Goal: Task Accomplishment & Management: Manage account settings

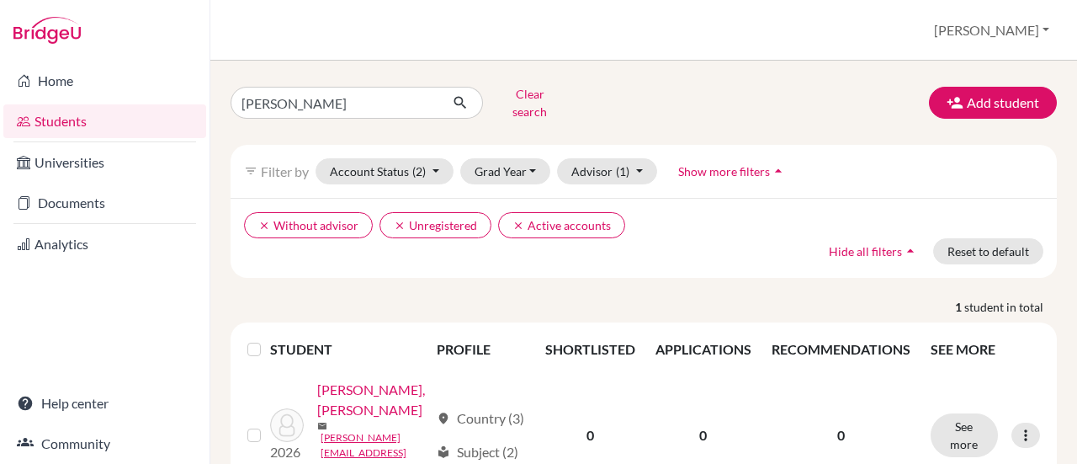
click at [59, 127] on link "Students" at bounding box center [104, 121] width 203 height 34
click at [343, 93] on input "danieluk" at bounding box center [335, 103] width 209 height 32
click at [422, 95] on input "danieluk" at bounding box center [335, 103] width 209 height 32
click at [71, 119] on link "Students" at bounding box center [104, 121] width 203 height 34
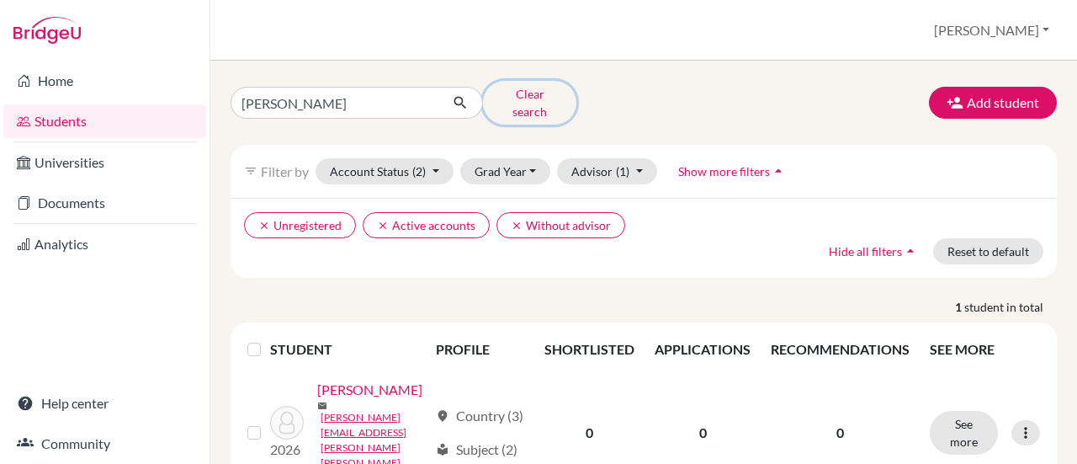
click at [540, 93] on button "Clear search" at bounding box center [529, 103] width 93 height 44
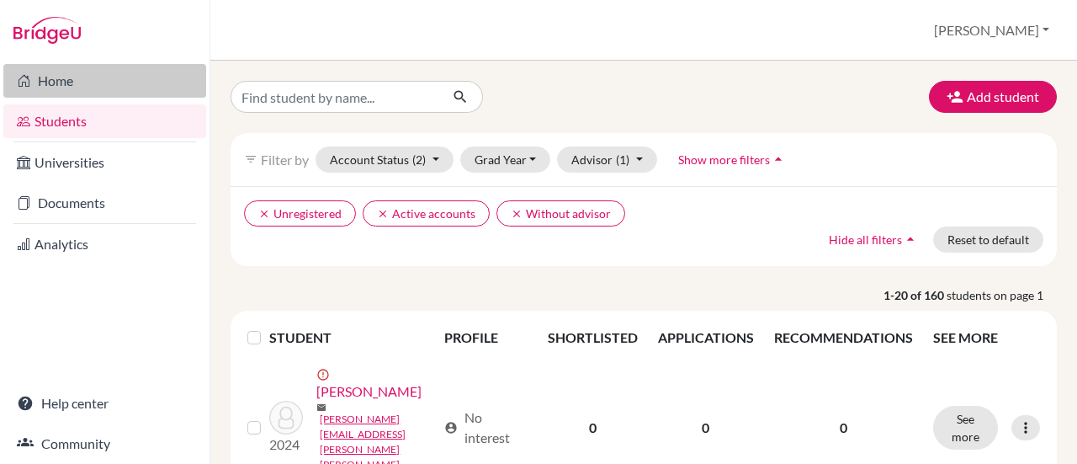
click at [52, 74] on link "Home" at bounding box center [104, 81] width 203 height 34
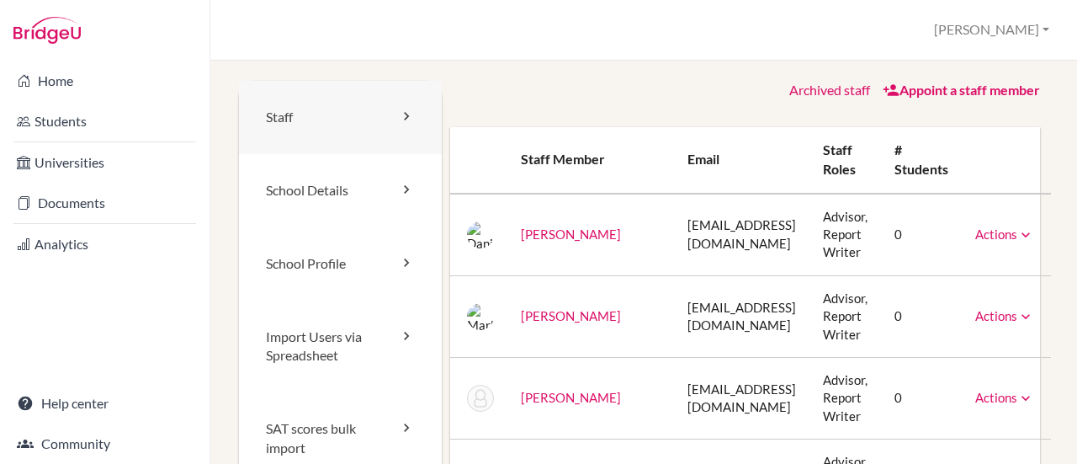
click at [406, 117] on icon at bounding box center [406, 116] width 17 height 17
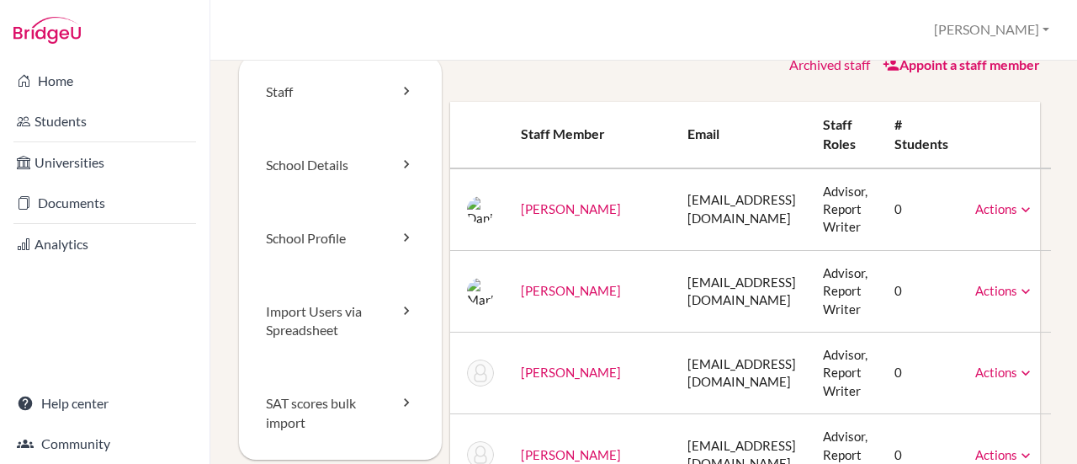
scroll to position [19, 0]
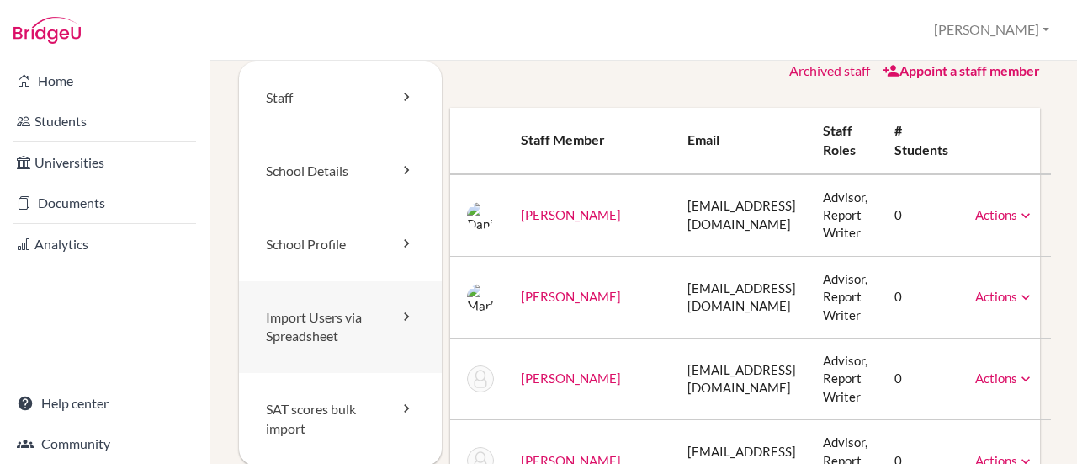
click at [405, 317] on icon at bounding box center [406, 316] width 17 height 17
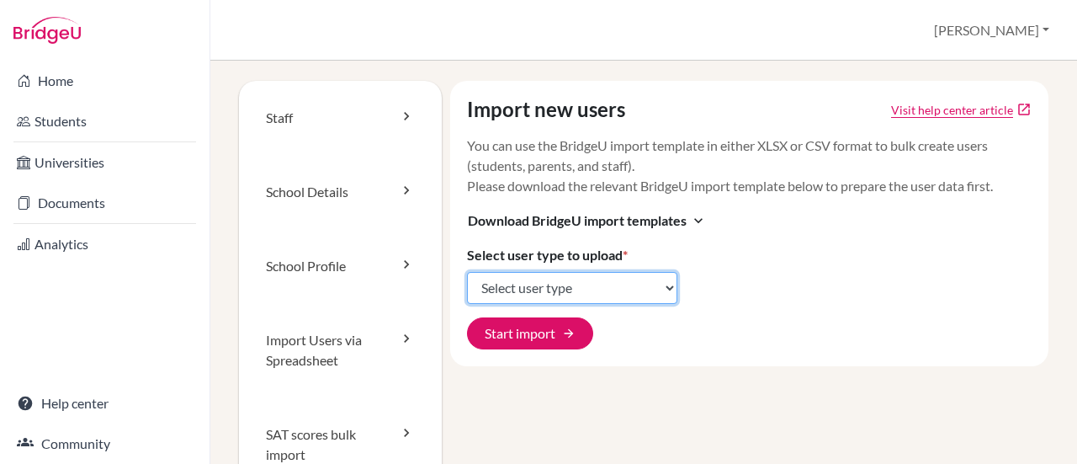
click at [672, 286] on select "Select user type Students Students and parents Parents Advisors Report writers" at bounding box center [572, 288] width 210 height 32
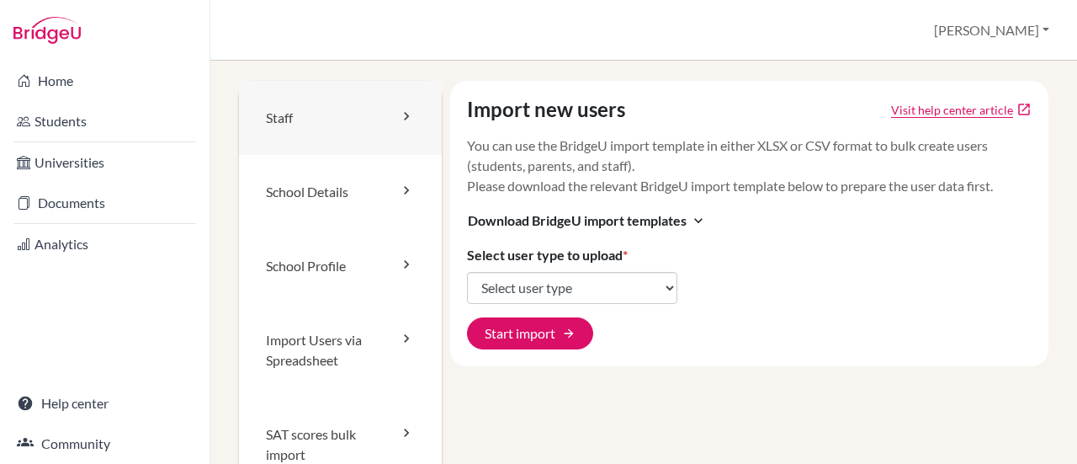
click at [402, 115] on icon at bounding box center [406, 116] width 17 height 17
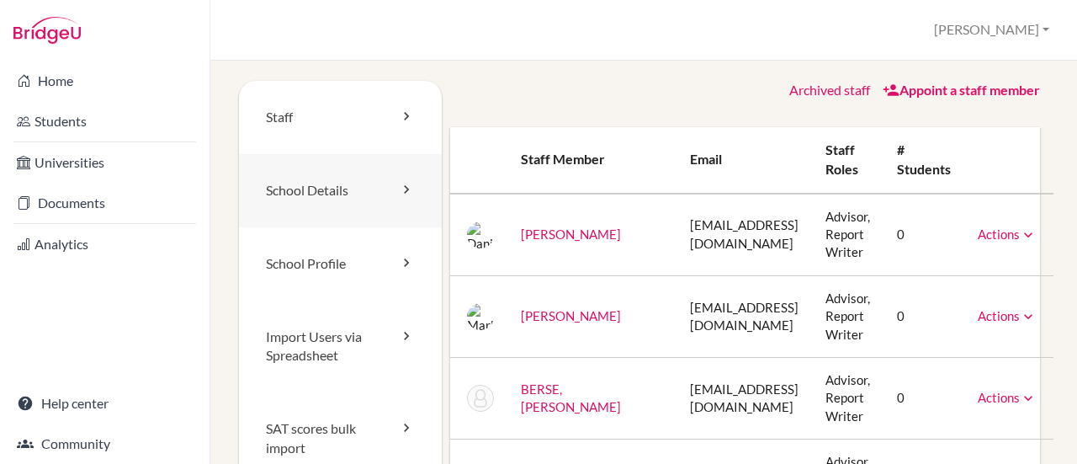
click at [406, 183] on icon at bounding box center [406, 189] width 17 height 17
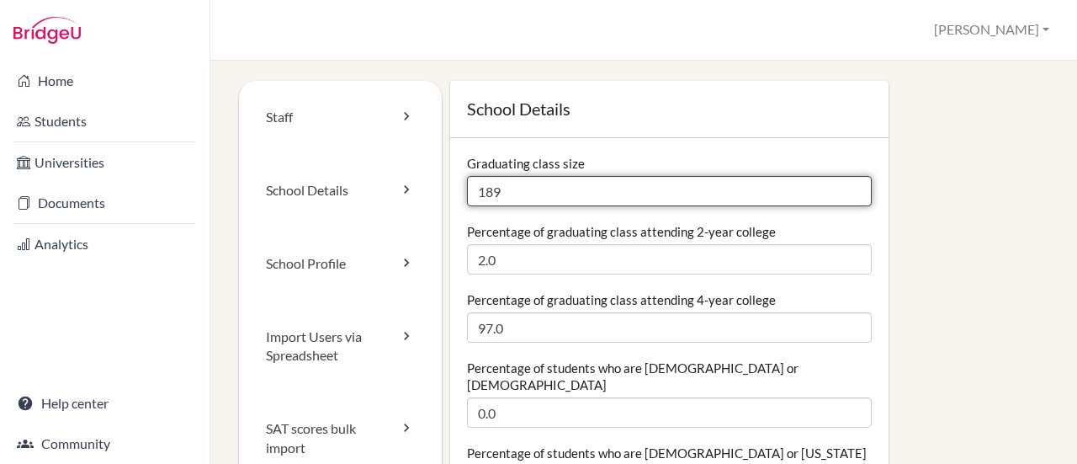
click at [510, 201] on input "189" at bounding box center [669, 191] width 405 height 30
type input "1"
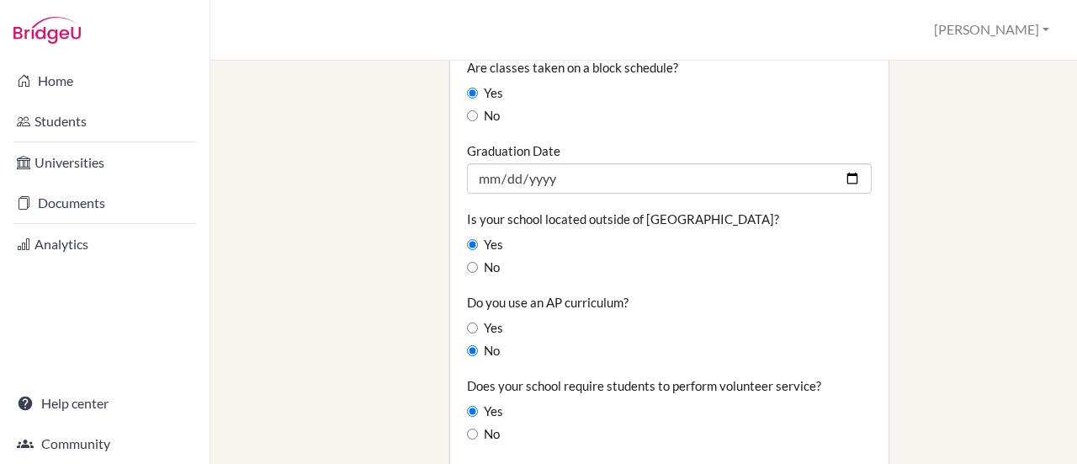
scroll to position [1396, 0]
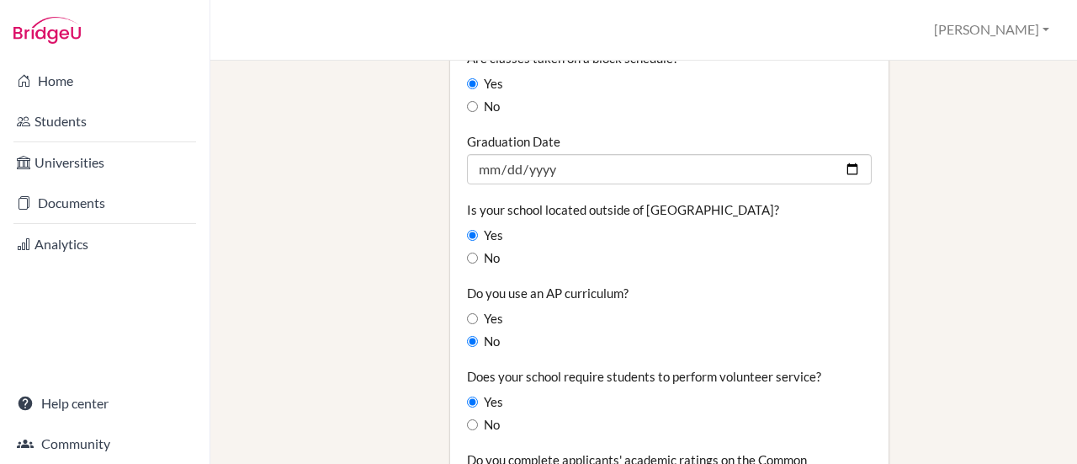
type input "231"
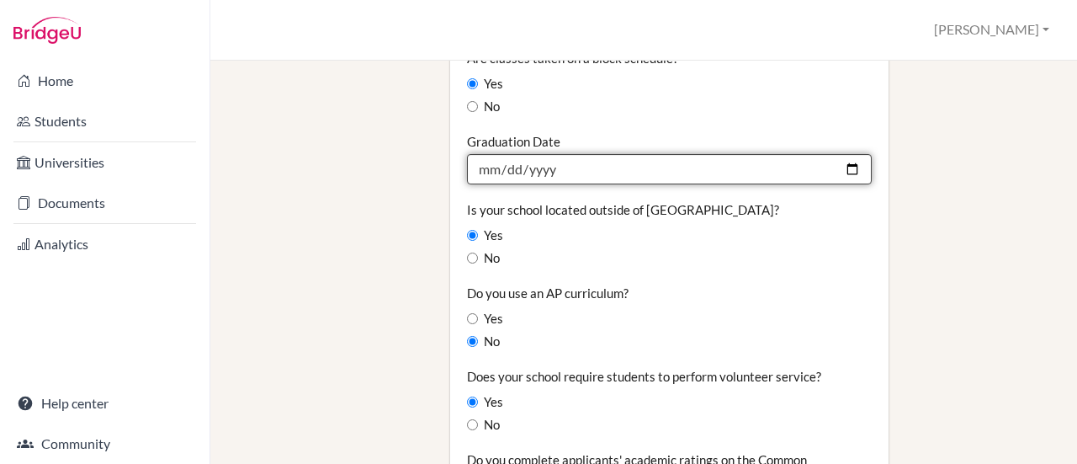
click at [530, 154] on input "2025-04-26" at bounding box center [669, 169] width 405 height 30
click at [545, 154] on input "2025-04-26" at bounding box center [669, 169] width 405 height 30
click at [836, 154] on input "2025-04-26" at bounding box center [669, 169] width 405 height 30
type input "2026-04-24"
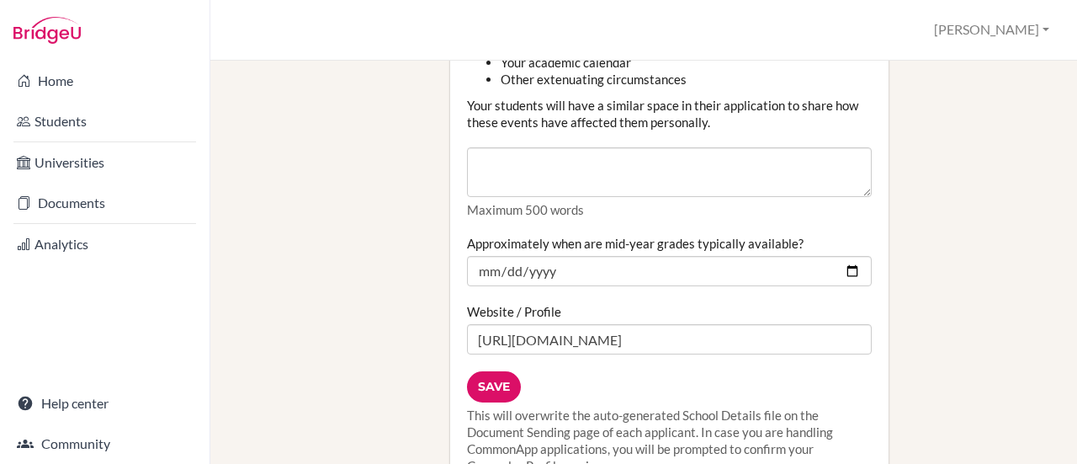
scroll to position [2197, 0]
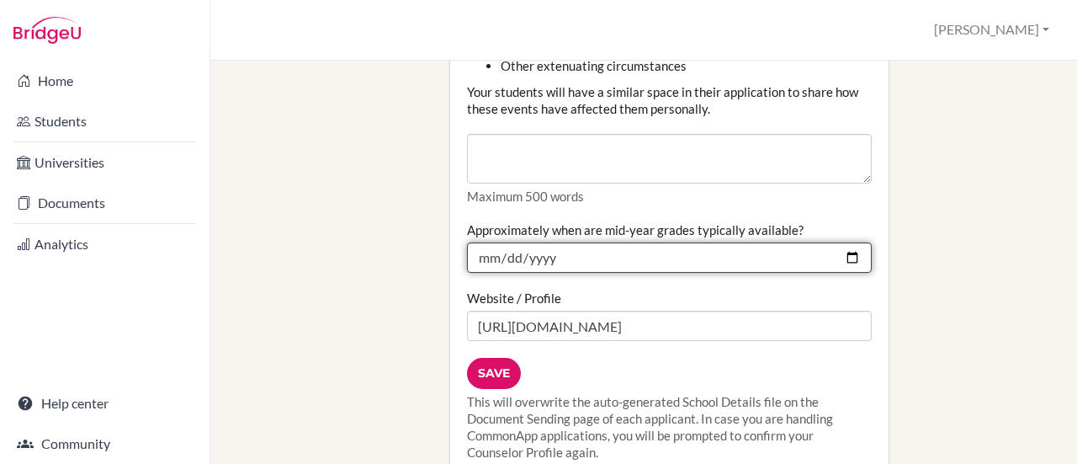
click at [845, 242] on input "2025-01-30" at bounding box center [669, 257] width 405 height 30
type input "2026-01-30"
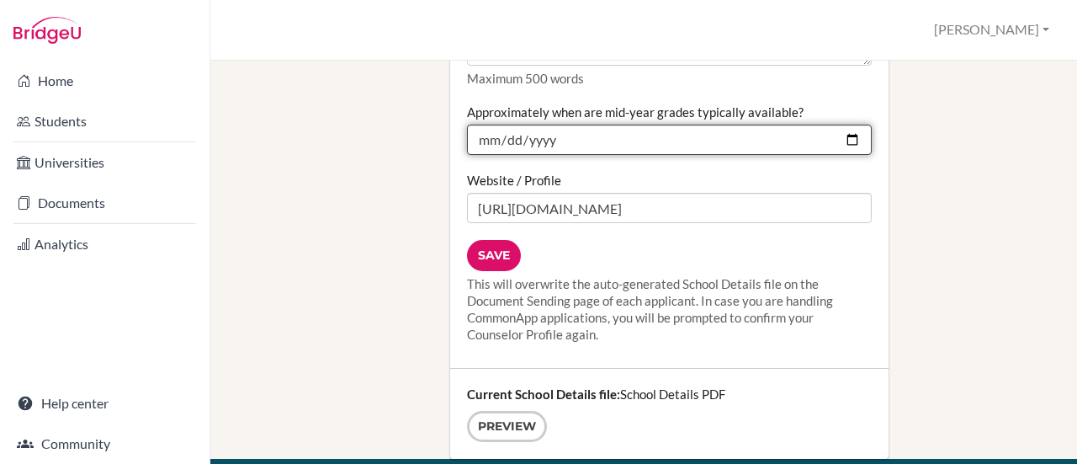
scroll to position [2350, 0]
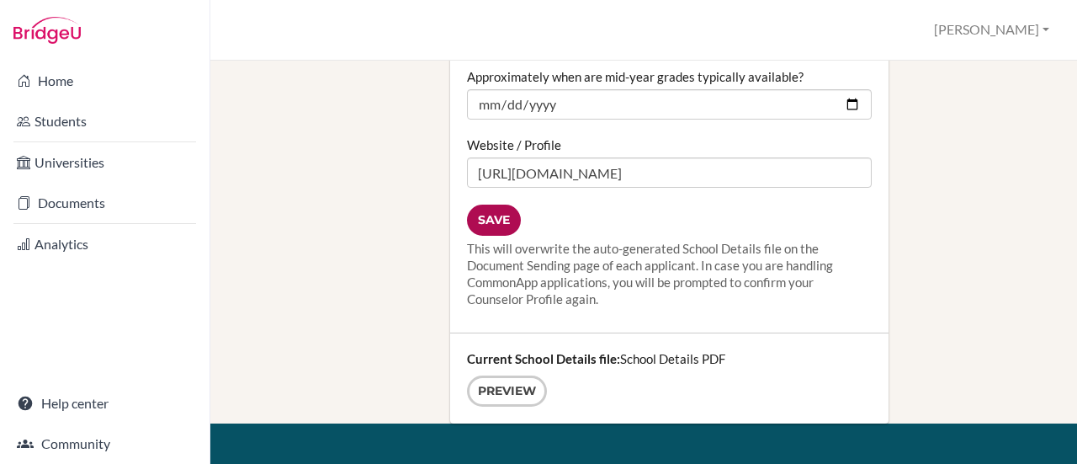
click at [495, 204] on input "Save" at bounding box center [494, 219] width 54 height 31
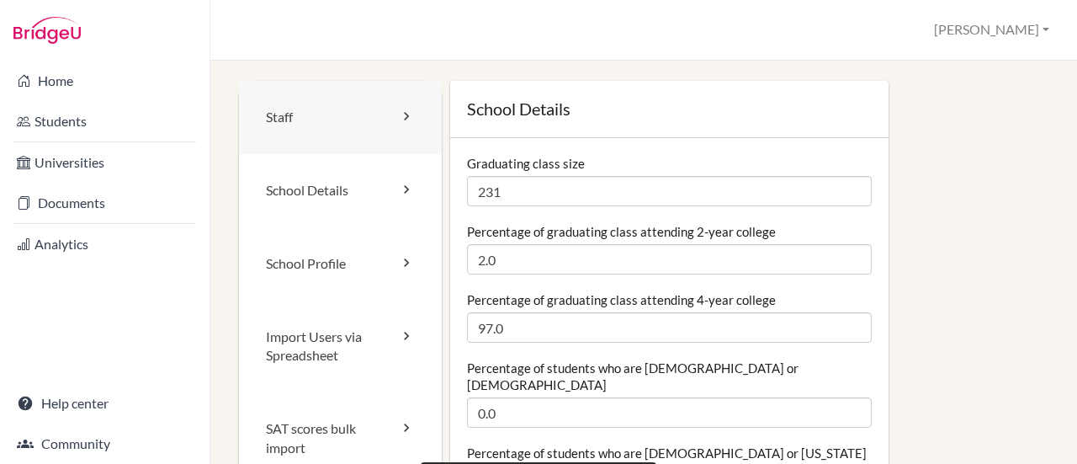
click at [295, 122] on link "Staff" at bounding box center [340, 117] width 203 height 73
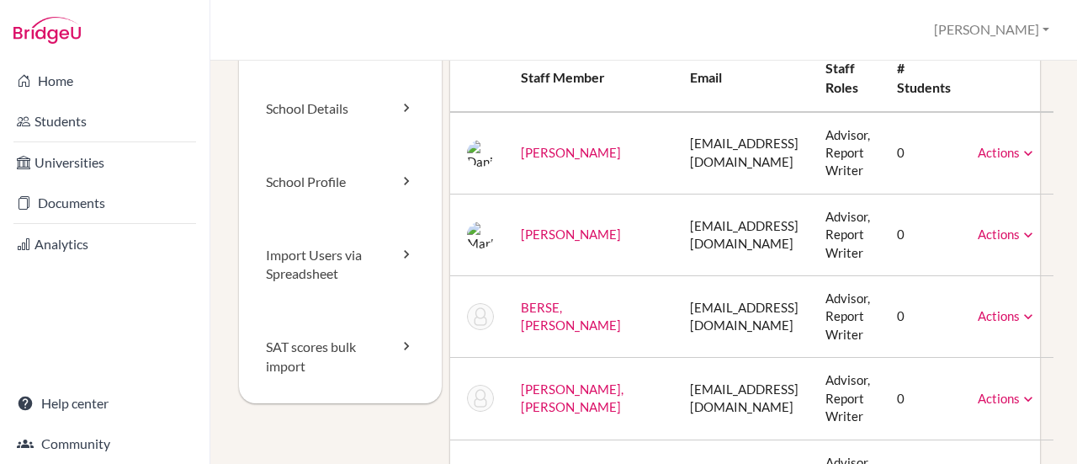
scroll to position [121, 0]
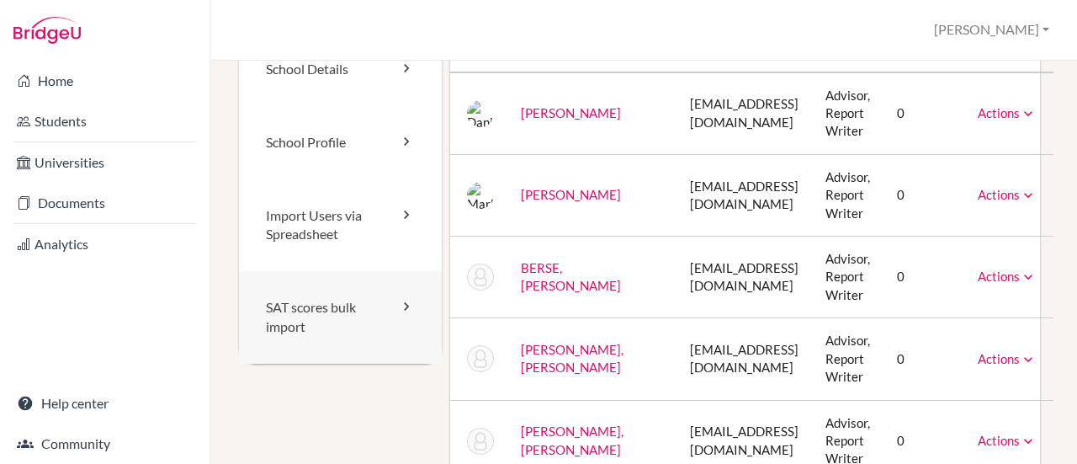
click at [389, 316] on link "SAT scores bulk import" at bounding box center [340, 317] width 203 height 93
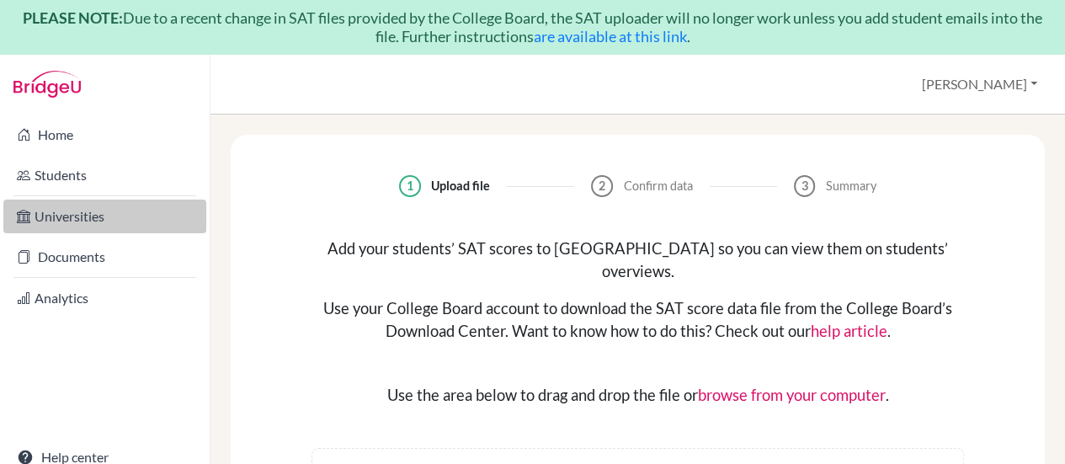
click at [74, 220] on link "Universities" at bounding box center [104, 216] width 203 height 34
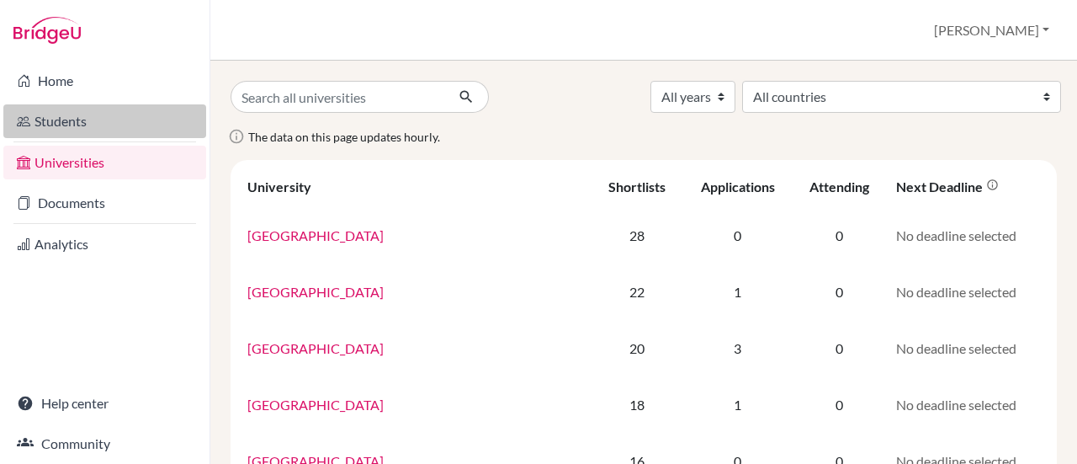
click at [82, 125] on link "Students" at bounding box center [104, 121] width 203 height 34
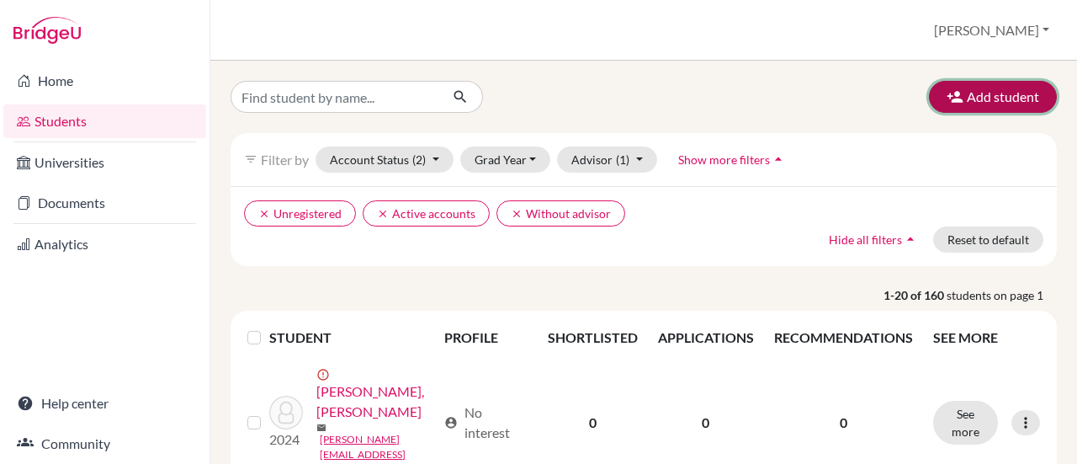
click at [1022, 104] on button "Add student" at bounding box center [993, 97] width 128 height 32
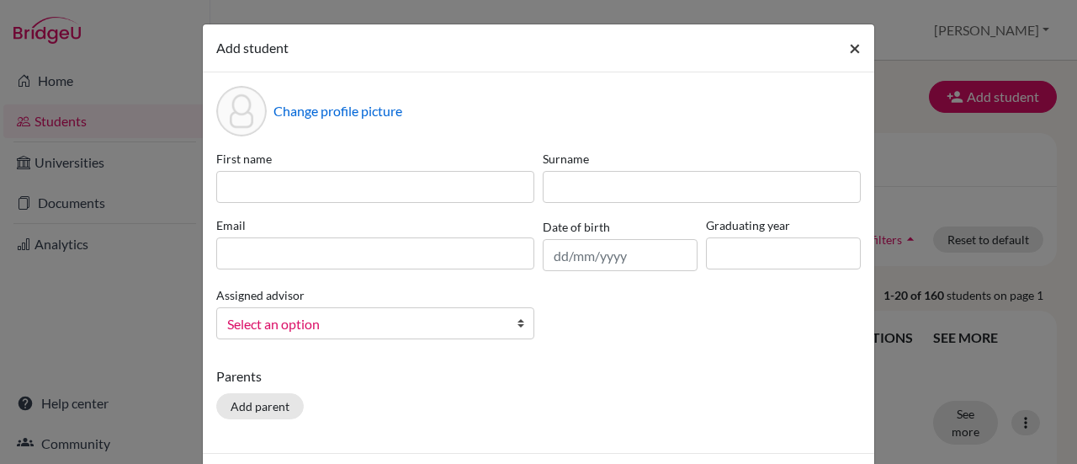
click at [849, 46] on span "×" at bounding box center [855, 47] width 12 height 24
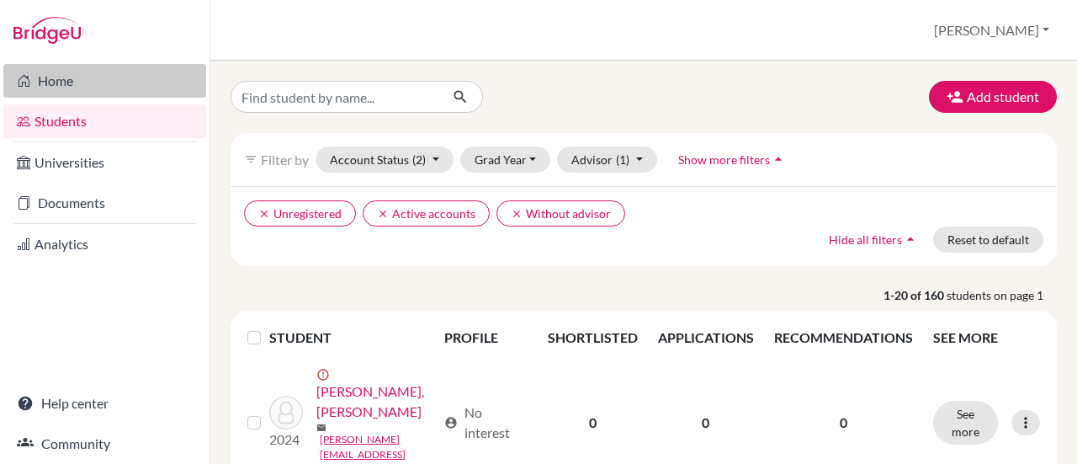
click at [72, 77] on link "Home" at bounding box center [104, 81] width 203 height 34
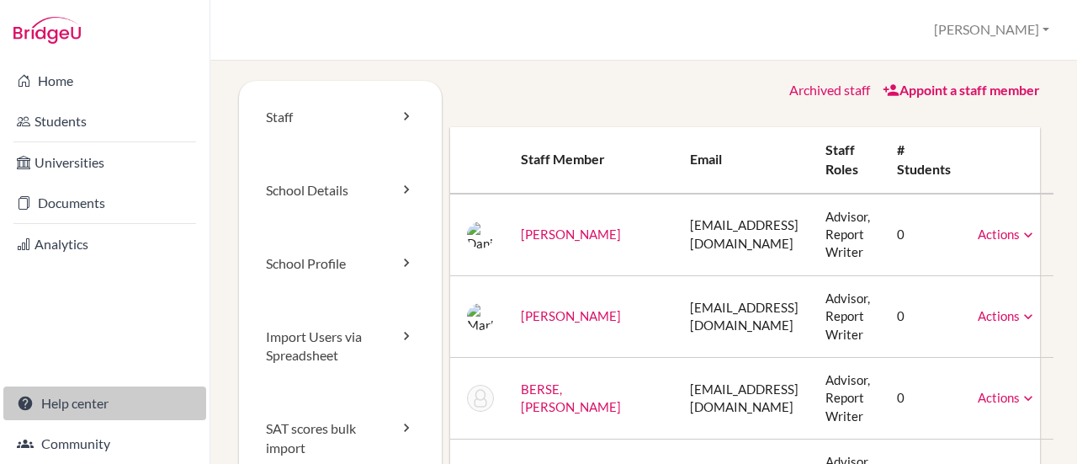
click at [85, 399] on link "Help center" at bounding box center [104, 403] width 203 height 34
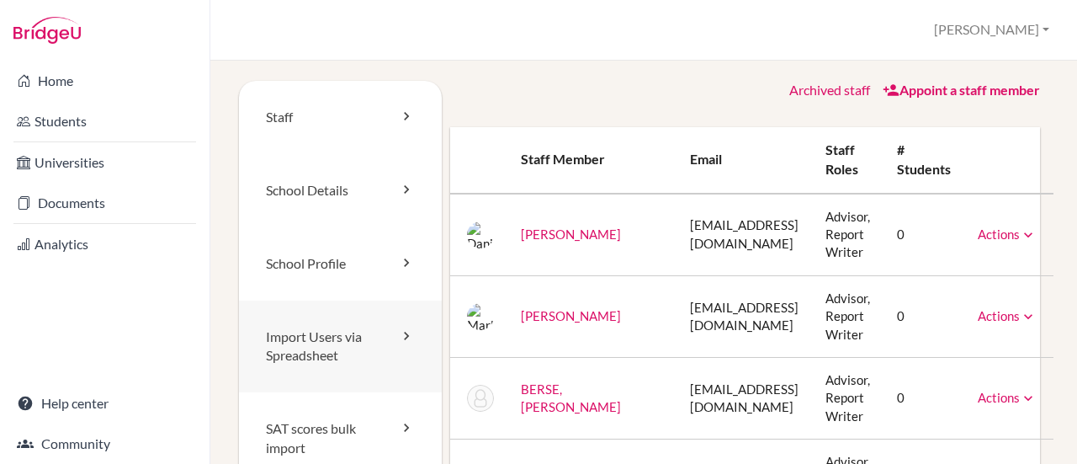
click at [311, 343] on link "Import Users via Spreadsheet" at bounding box center [340, 346] width 203 height 93
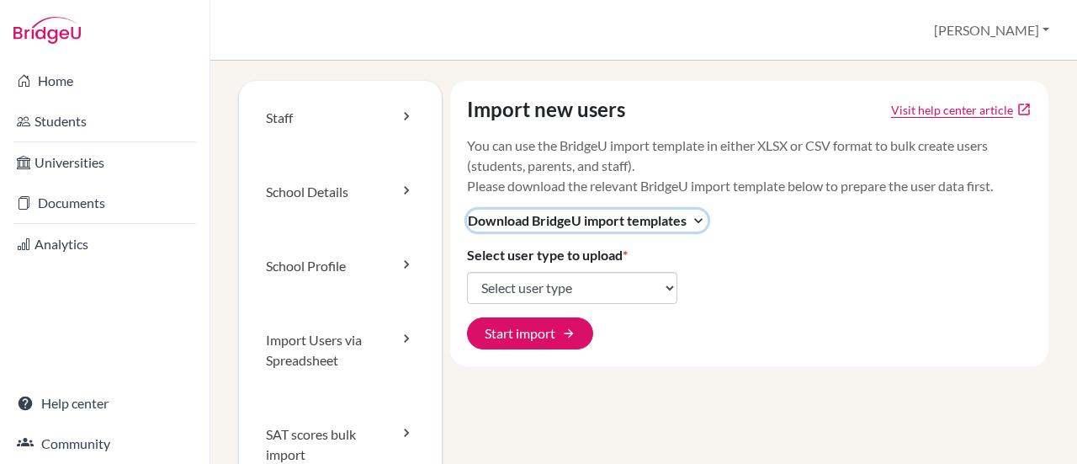
click at [698, 220] on icon "expand_more" at bounding box center [698, 220] width 17 height 17
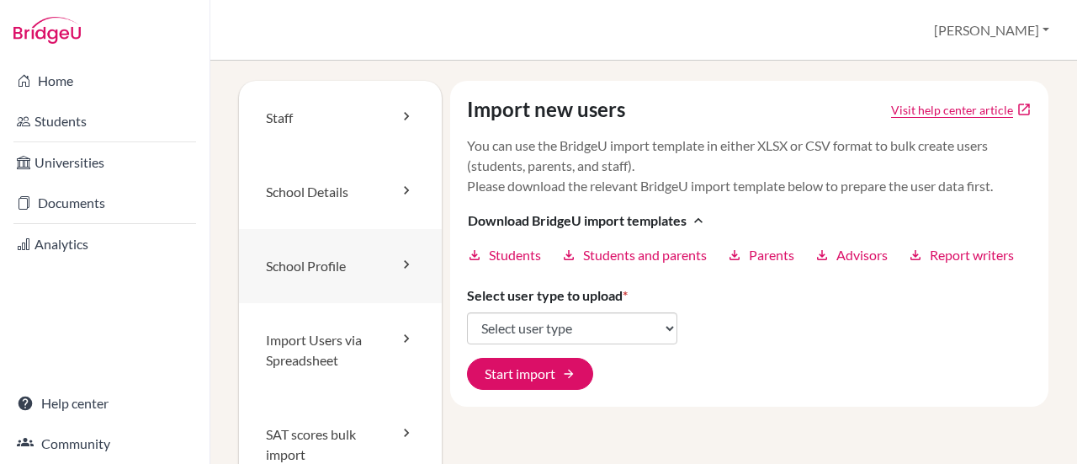
click at [328, 262] on link "School Profile" at bounding box center [340, 266] width 203 height 74
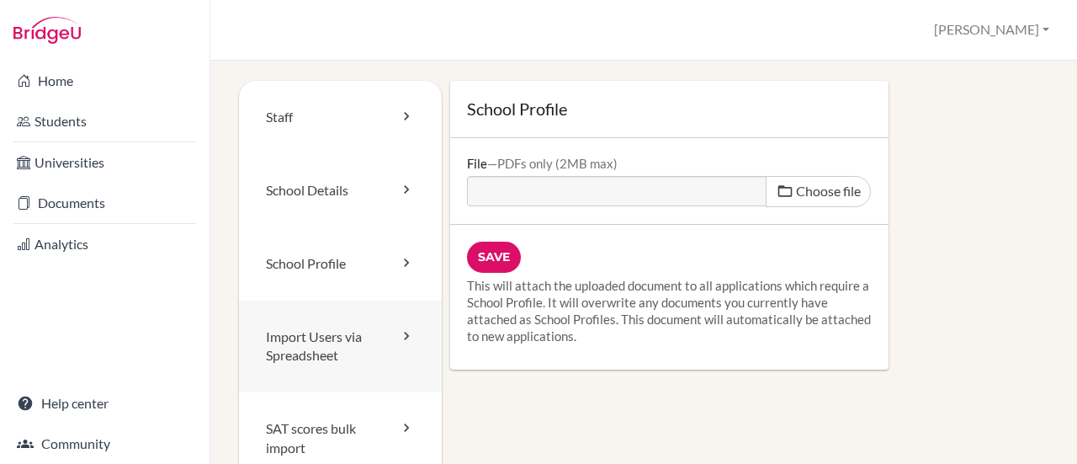
click at [327, 327] on link "Import Users via Spreadsheet" at bounding box center [340, 346] width 203 height 93
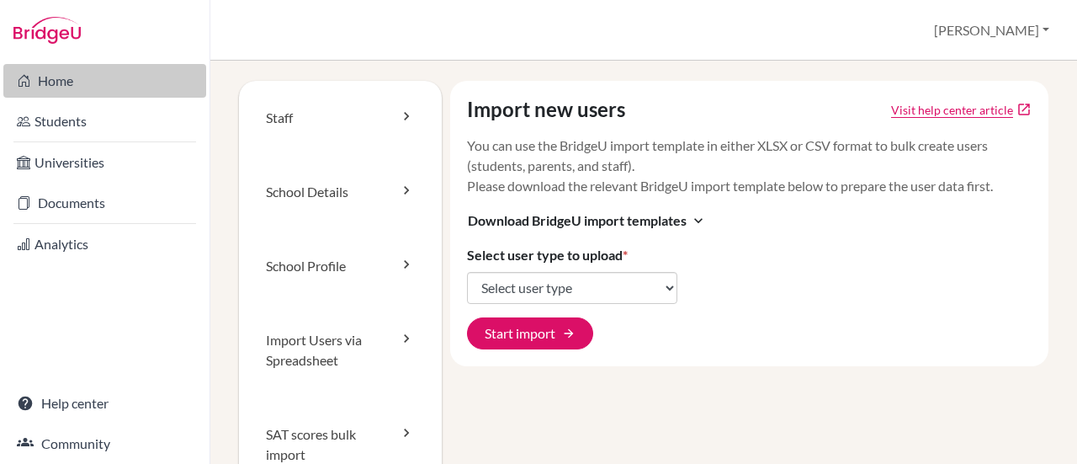
click at [59, 83] on link "Home" at bounding box center [104, 81] width 203 height 34
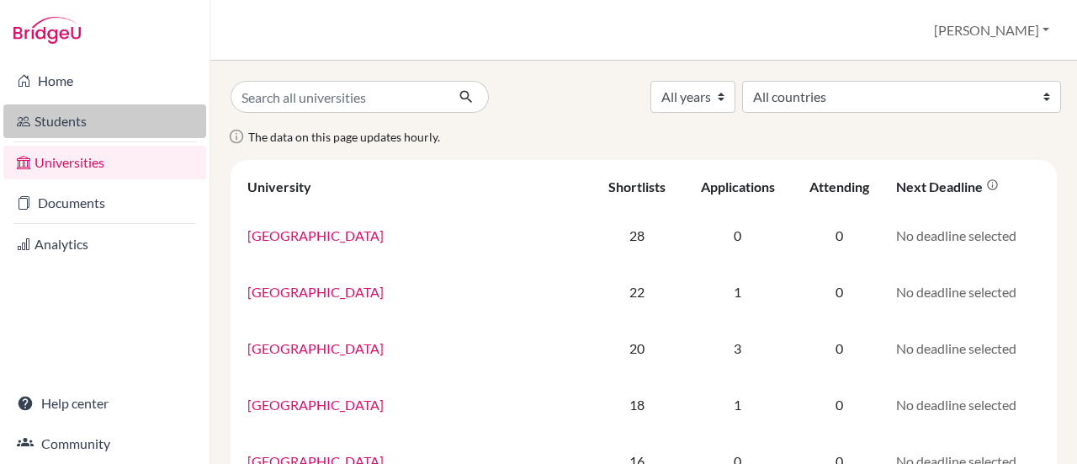
click at [93, 124] on link "Students" at bounding box center [104, 121] width 203 height 34
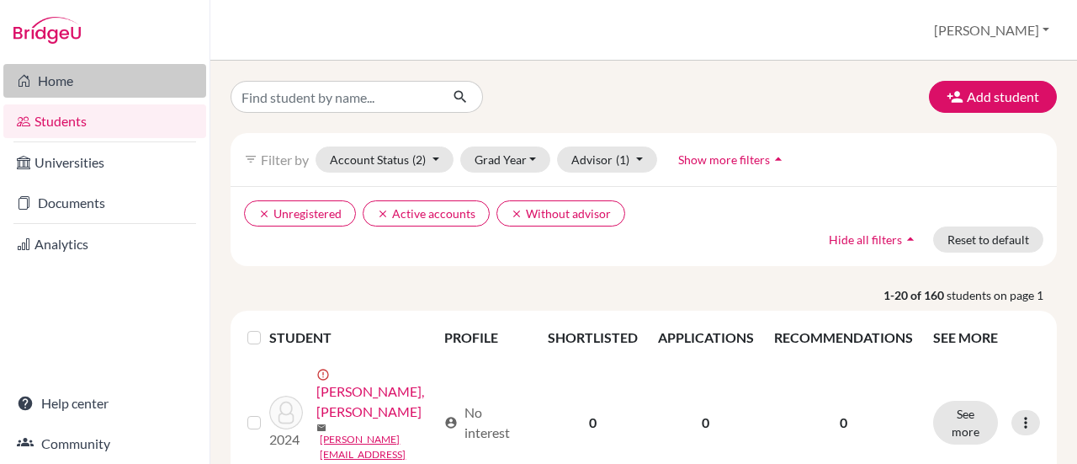
click at [71, 91] on link "Home" at bounding box center [104, 81] width 203 height 34
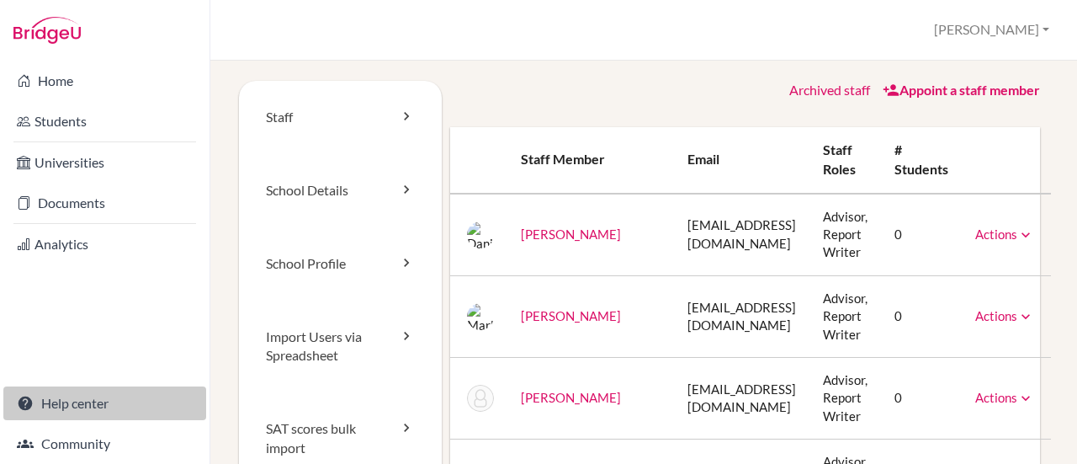
click at [116, 398] on link "Help center" at bounding box center [104, 403] width 203 height 34
